Goal: Check status: Check status

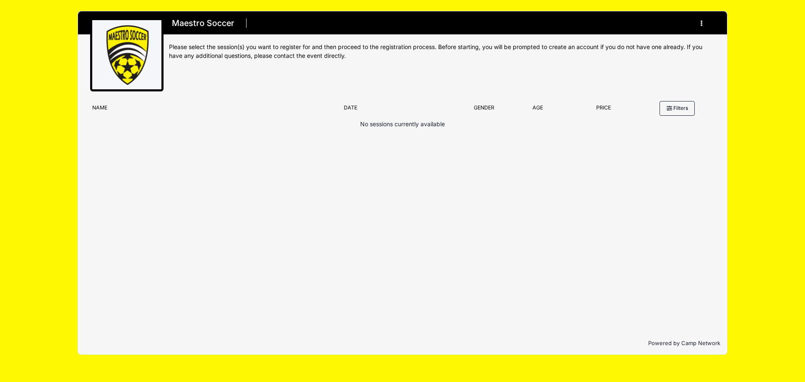
click at [696, 19] on button "button" at bounding box center [703, 23] width 23 height 15
click at [654, 43] on link "My Account" at bounding box center [662, 44] width 97 height 16
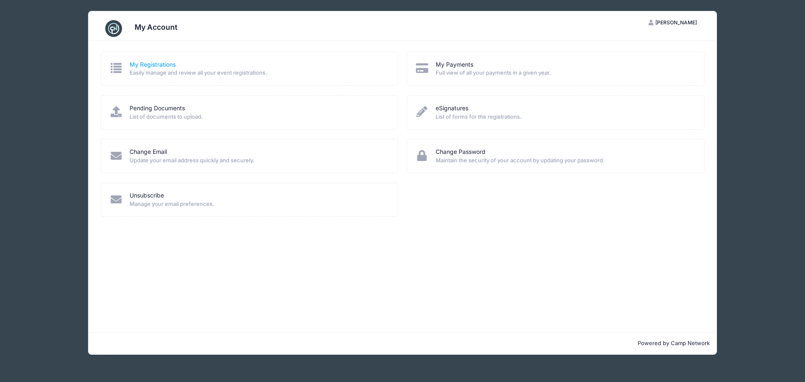
click at [159, 63] on link "My Registrations" at bounding box center [153, 64] width 46 height 9
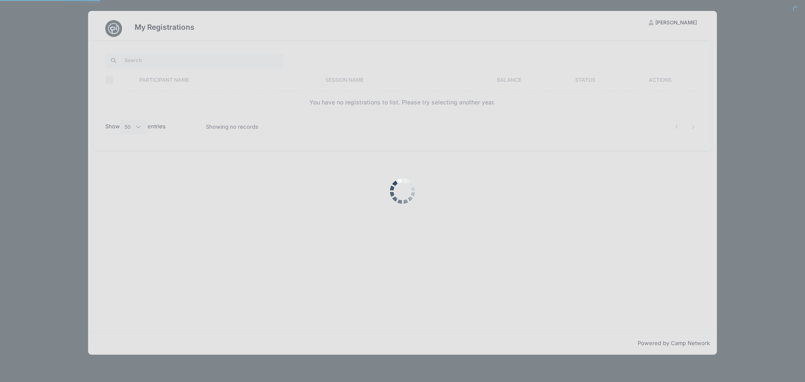
select select "50"
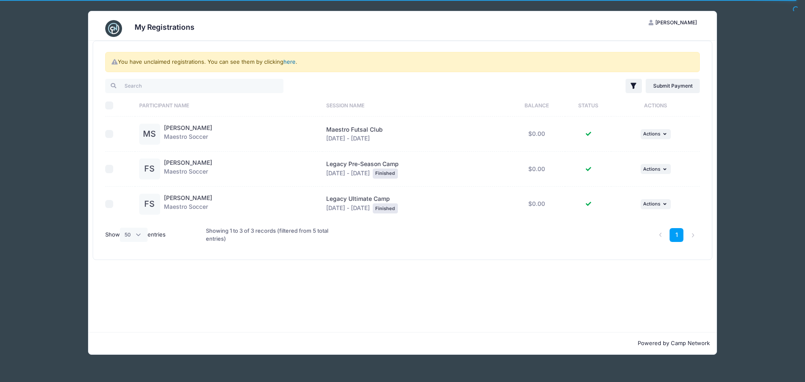
click at [291, 60] on link "here" at bounding box center [289, 61] width 12 height 7
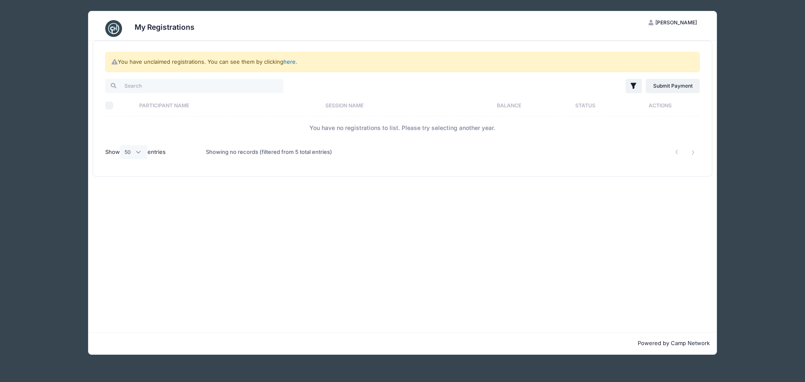
click at [291, 60] on link "here" at bounding box center [289, 61] width 12 height 7
click at [288, 62] on link "here" at bounding box center [289, 61] width 12 height 7
click at [294, 61] on link "here" at bounding box center [289, 61] width 12 height 7
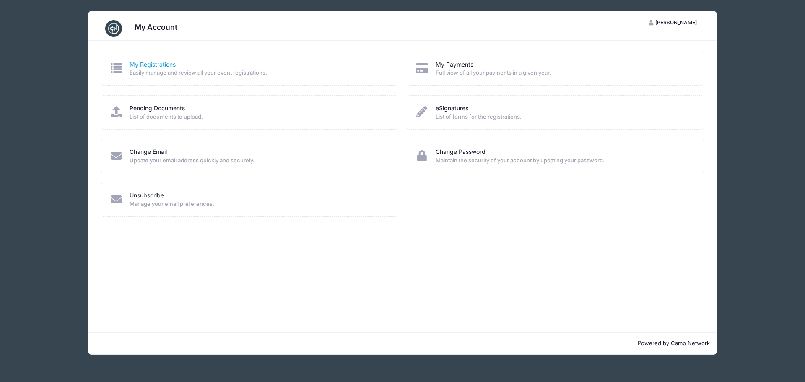
click at [156, 64] on link "My Registrations" at bounding box center [153, 64] width 46 height 9
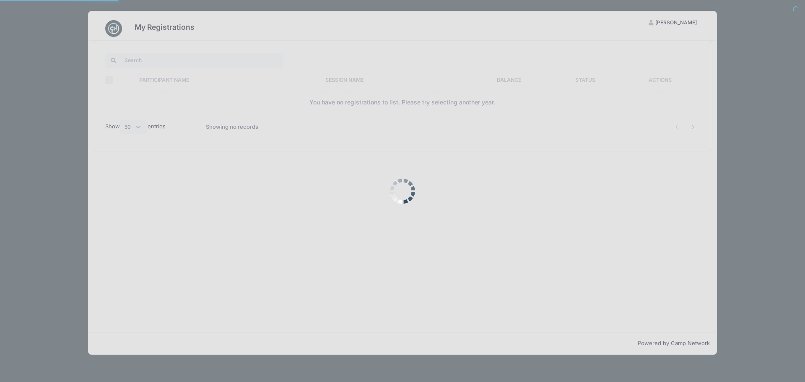
select select "50"
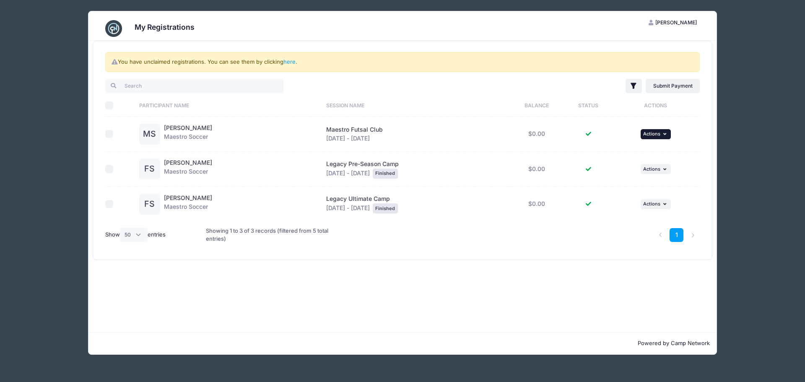
click at [653, 135] on span "Actions" at bounding box center [651, 134] width 17 height 6
click at [641, 153] on link "View Registration" at bounding box center [631, 153] width 76 height 16
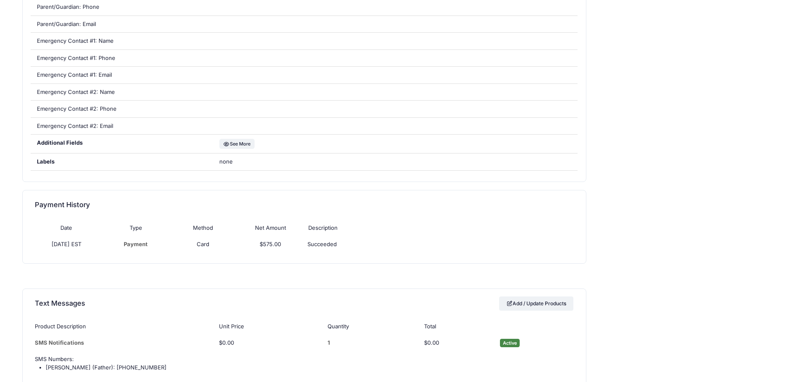
scroll to position [293, 0]
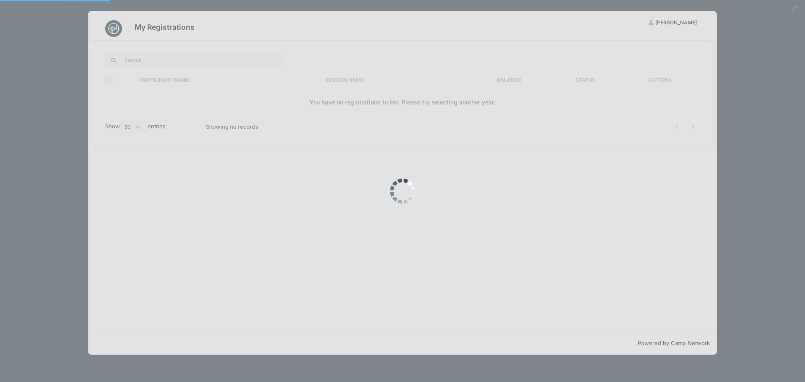
select select "50"
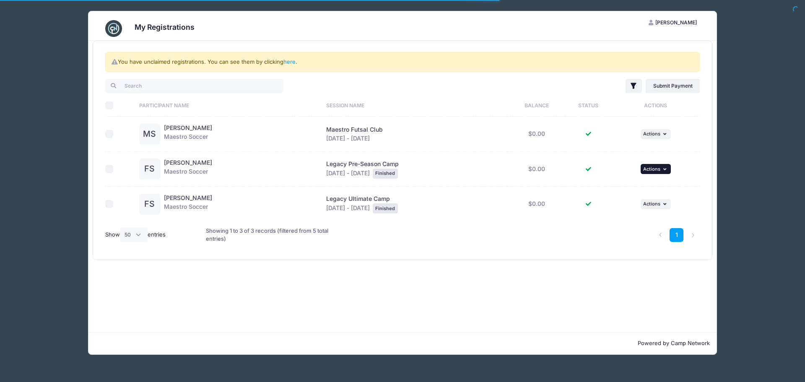
click at [660, 166] on span "Actions" at bounding box center [651, 169] width 17 height 6
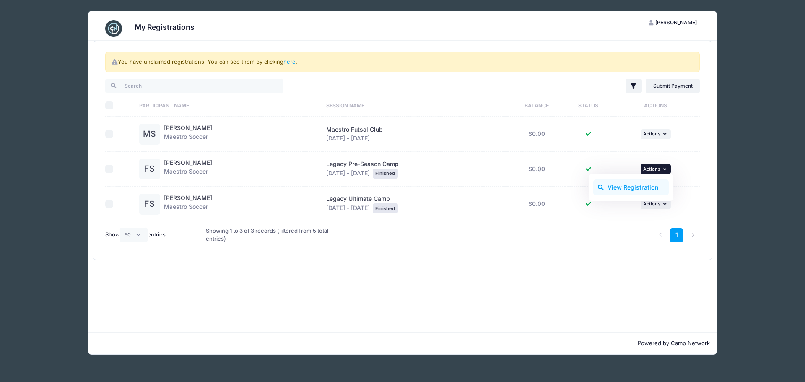
click at [643, 189] on link "View Registration" at bounding box center [631, 187] width 76 height 16
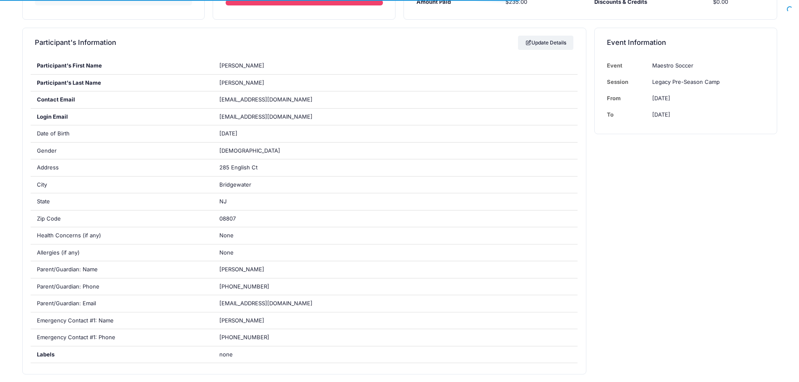
scroll to position [126, 0]
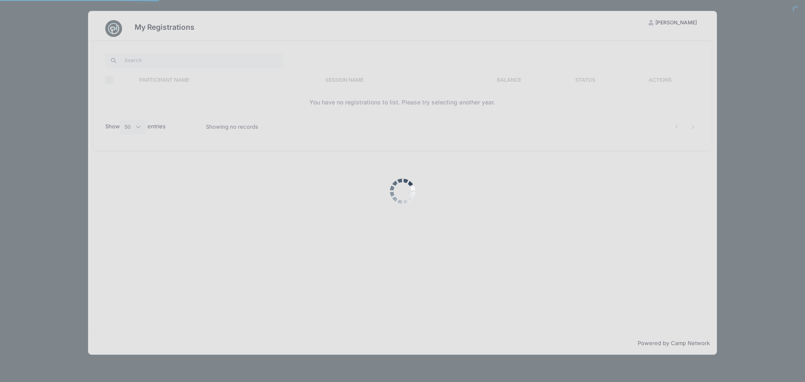
select select "50"
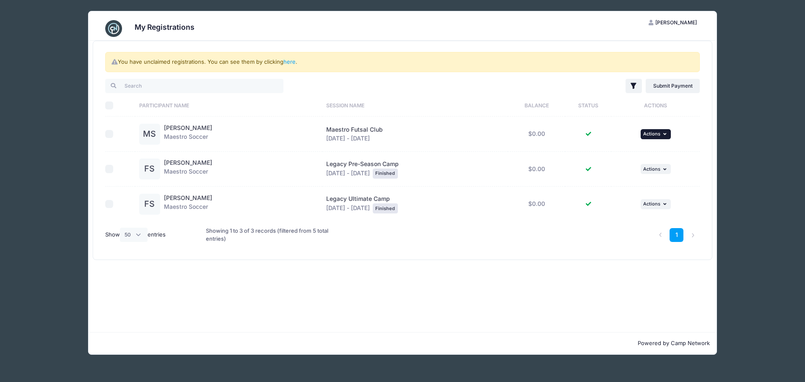
click at [656, 135] on span "Actions" at bounding box center [651, 134] width 17 height 6
click at [644, 155] on link "View Registration" at bounding box center [631, 153] width 76 height 16
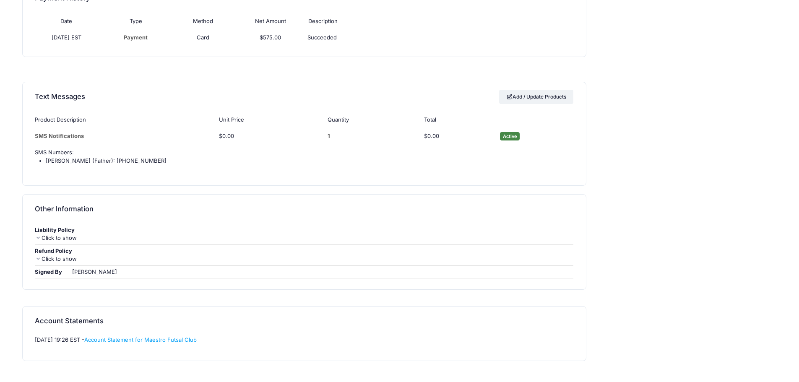
scroll to position [293, 0]
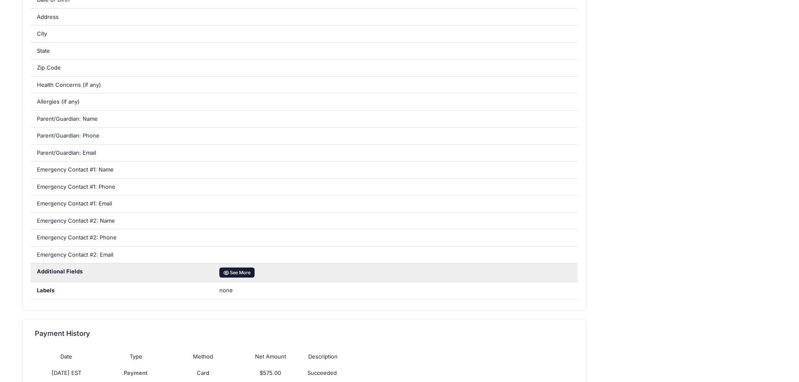
click at [237, 269] on button "See More" at bounding box center [236, 272] width 35 height 10
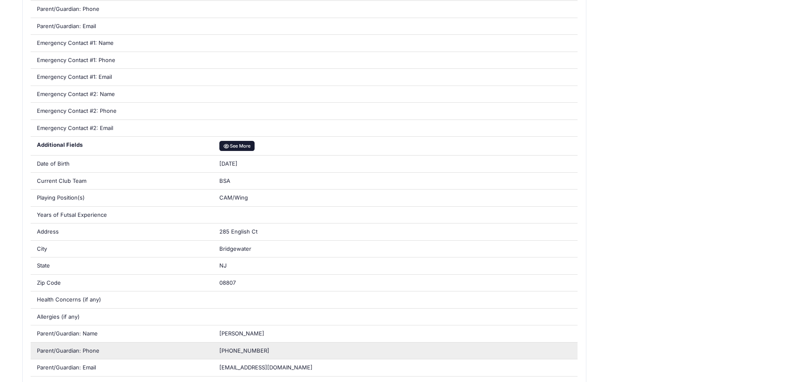
scroll to position [419, 0]
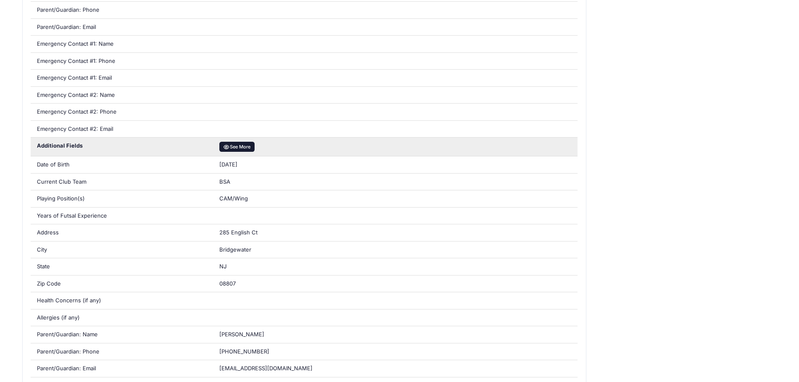
click at [241, 147] on button "See More" at bounding box center [236, 147] width 35 height 10
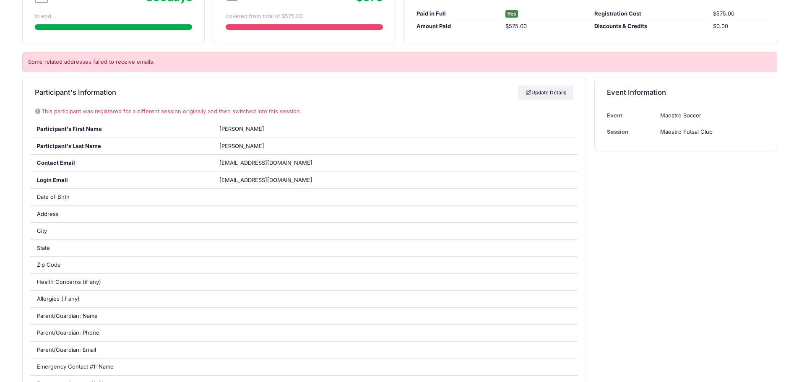
scroll to position [0, 0]
